Goal: Task Accomplishment & Management: Use online tool/utility

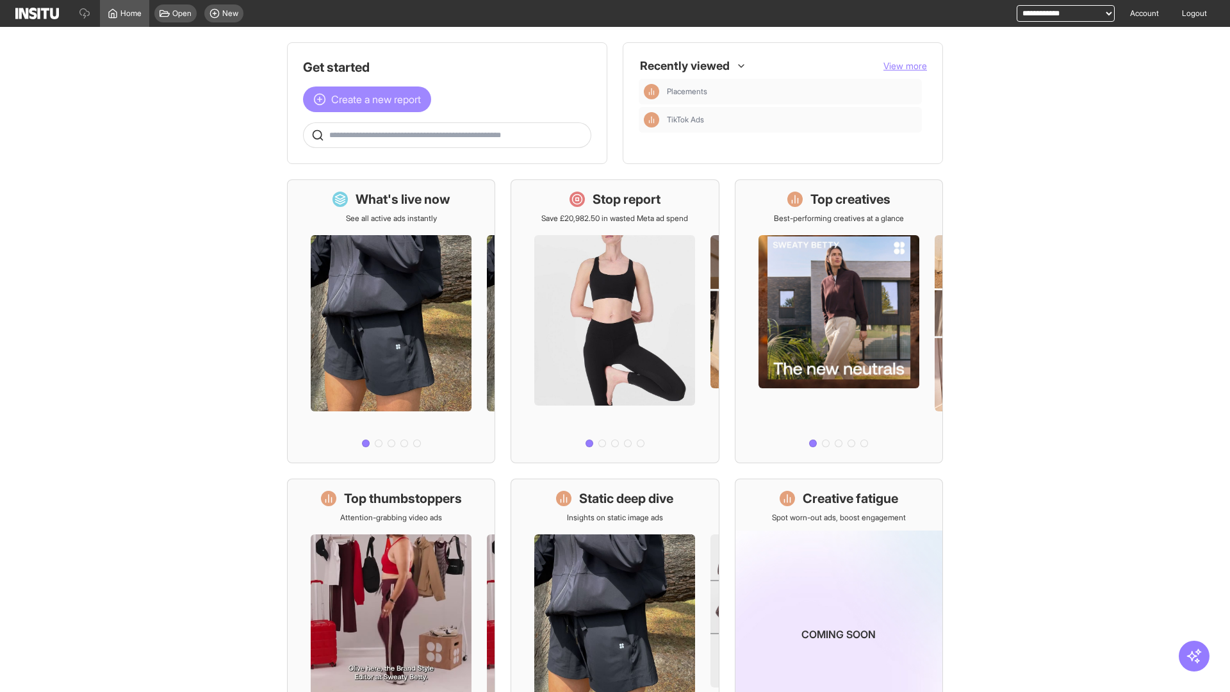
click at [370, 92] on span "Create a new report" at bounding box center [376, 99] width 90 height 15
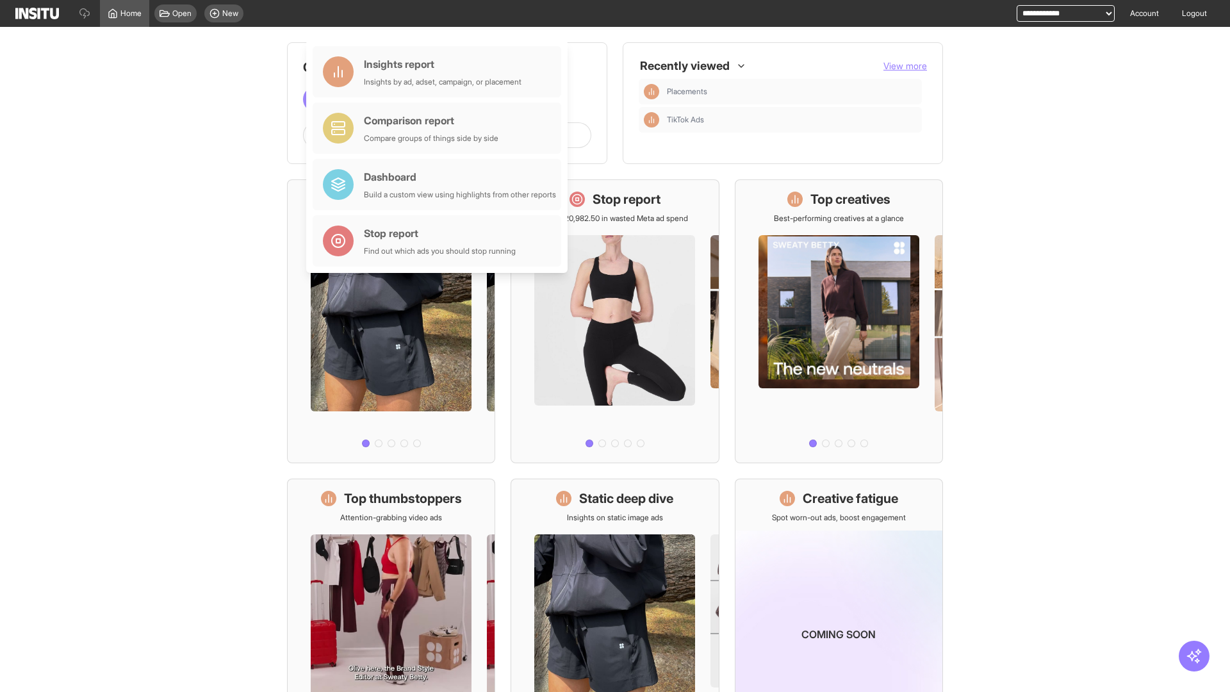
scroll to position [60, 0]
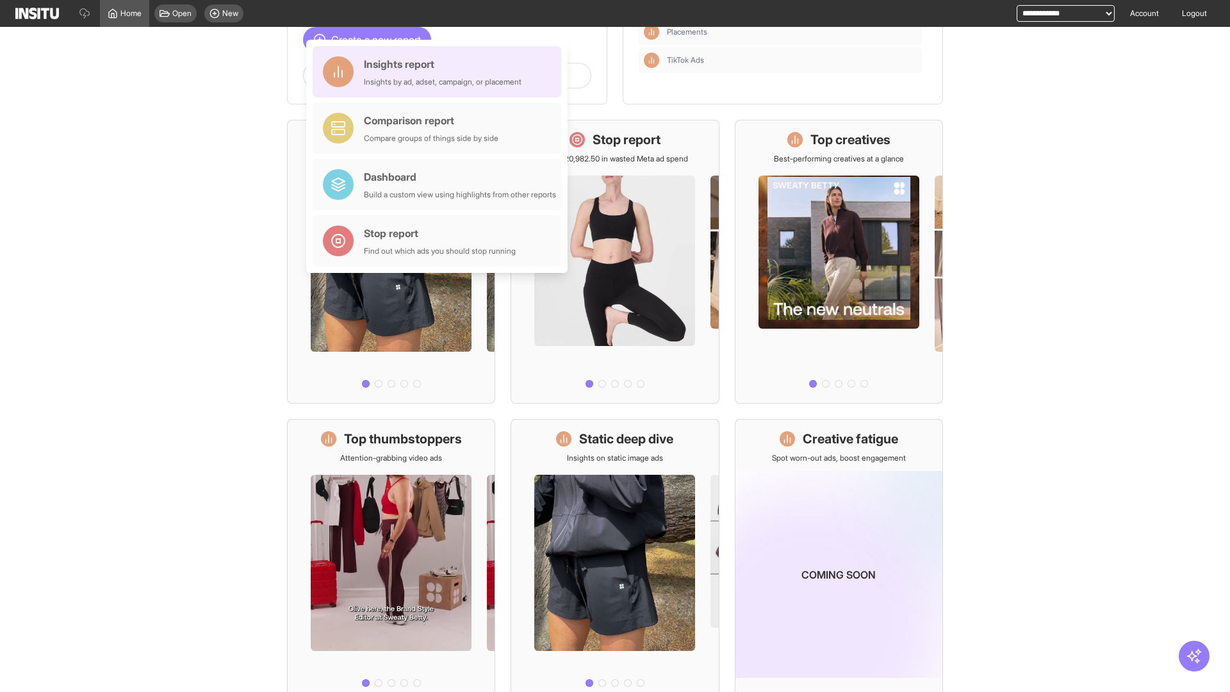
click at [440, 72] on div "Insights report Insights by ad, adset, campaign, or placement" at bounding box center [443, 71] width 158 height 31
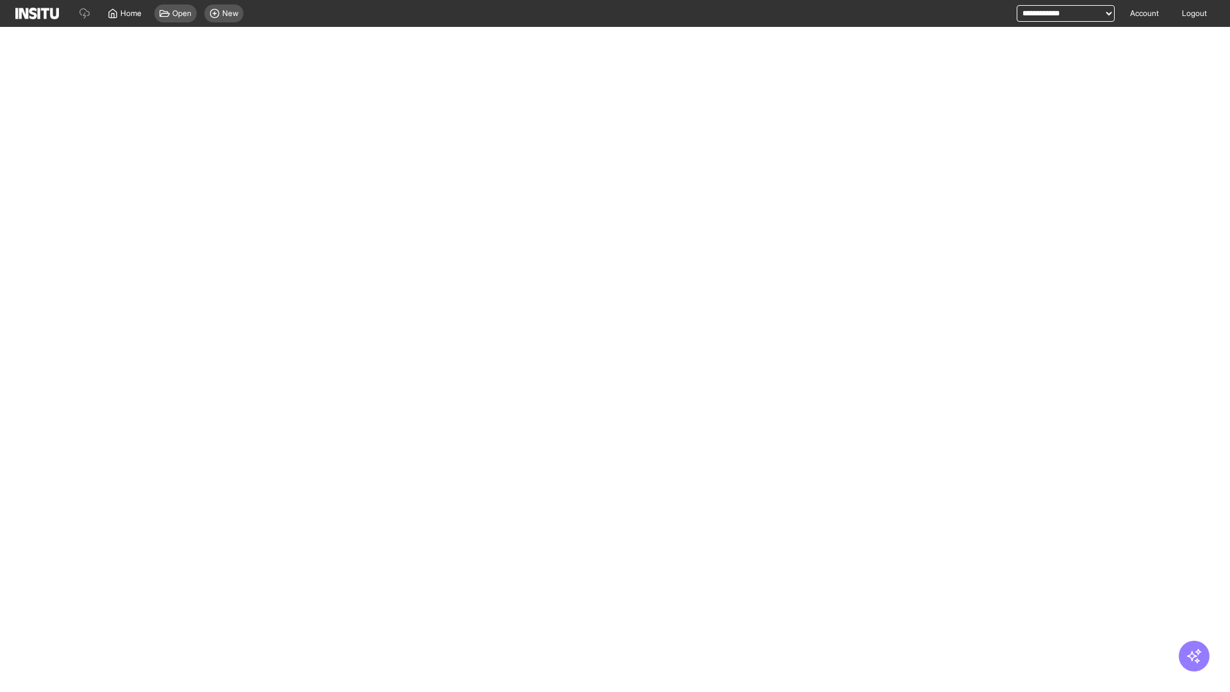
select select "**"
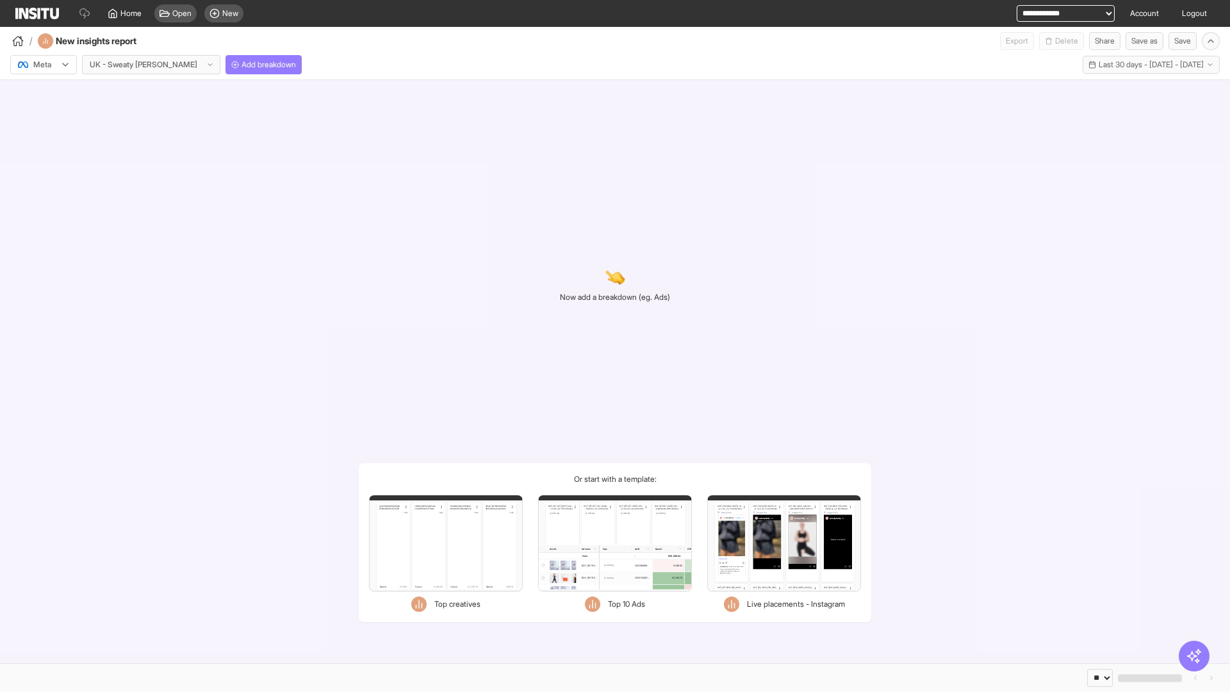
click at [44, 65] on div at bounding box center [35, 64] width 36 height 13
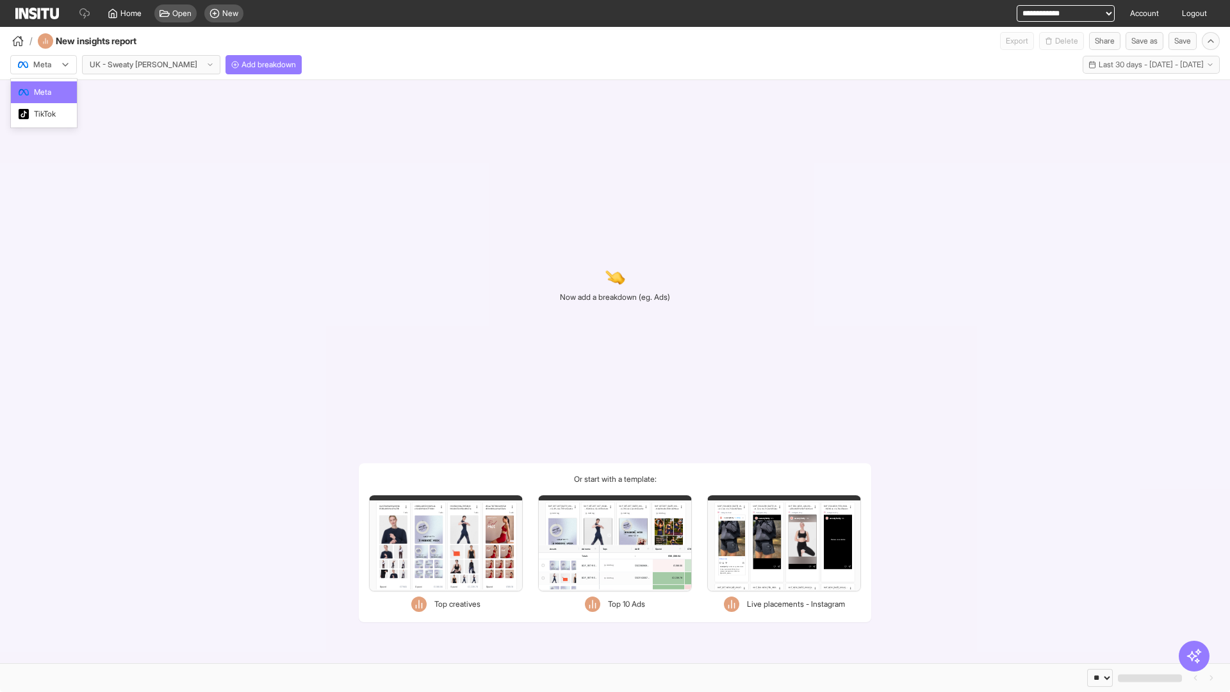
click at [46, 114] on span "TikTok" at bounding box center [45, 114] width 22 height 12
